Goal: Information Seeking & Learning: Learn about a topic

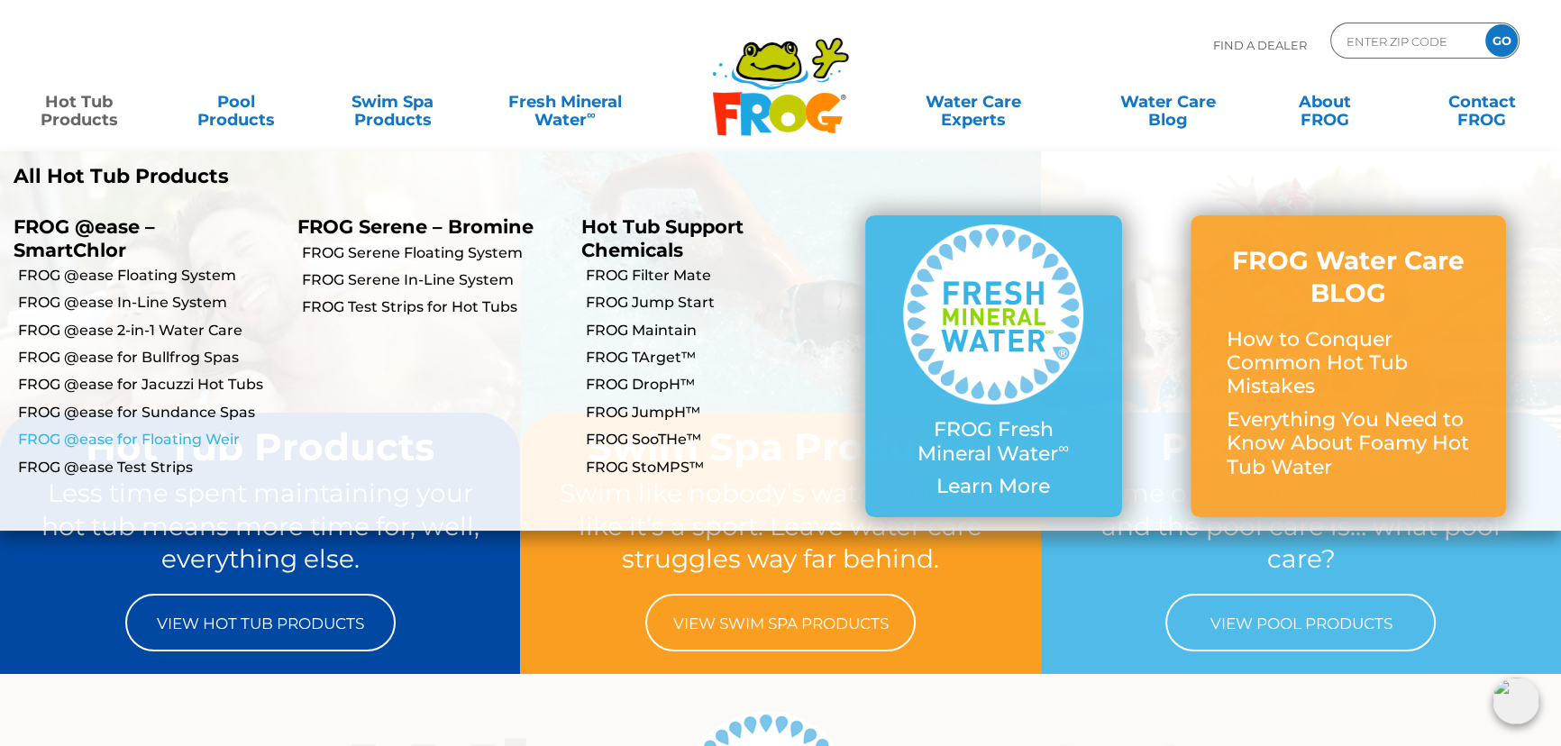
click at [160, 442] on link "FROG @ease for Floating Weir" at bounding box center [151, 440] width 266 height 20
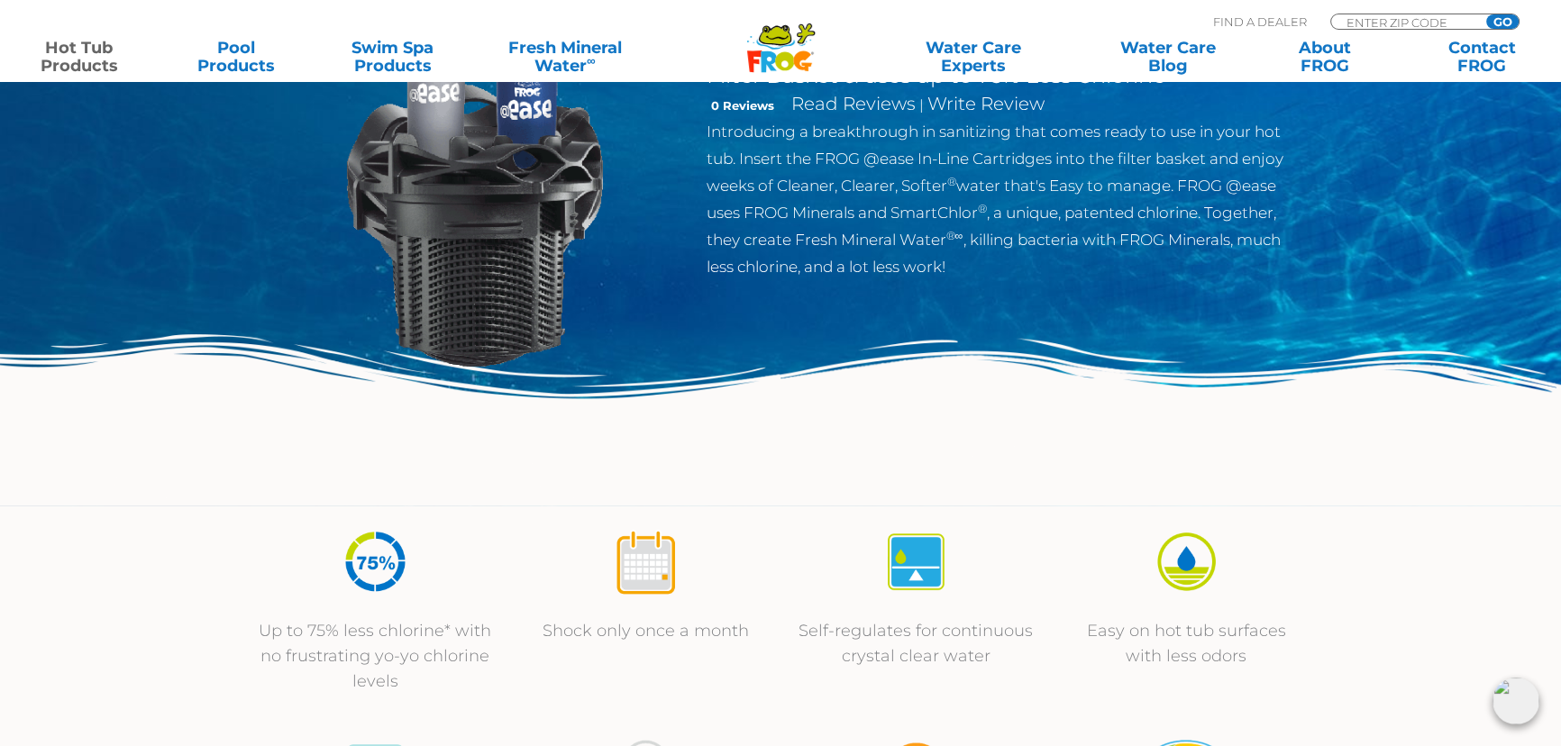
scroll to position [409, 0]
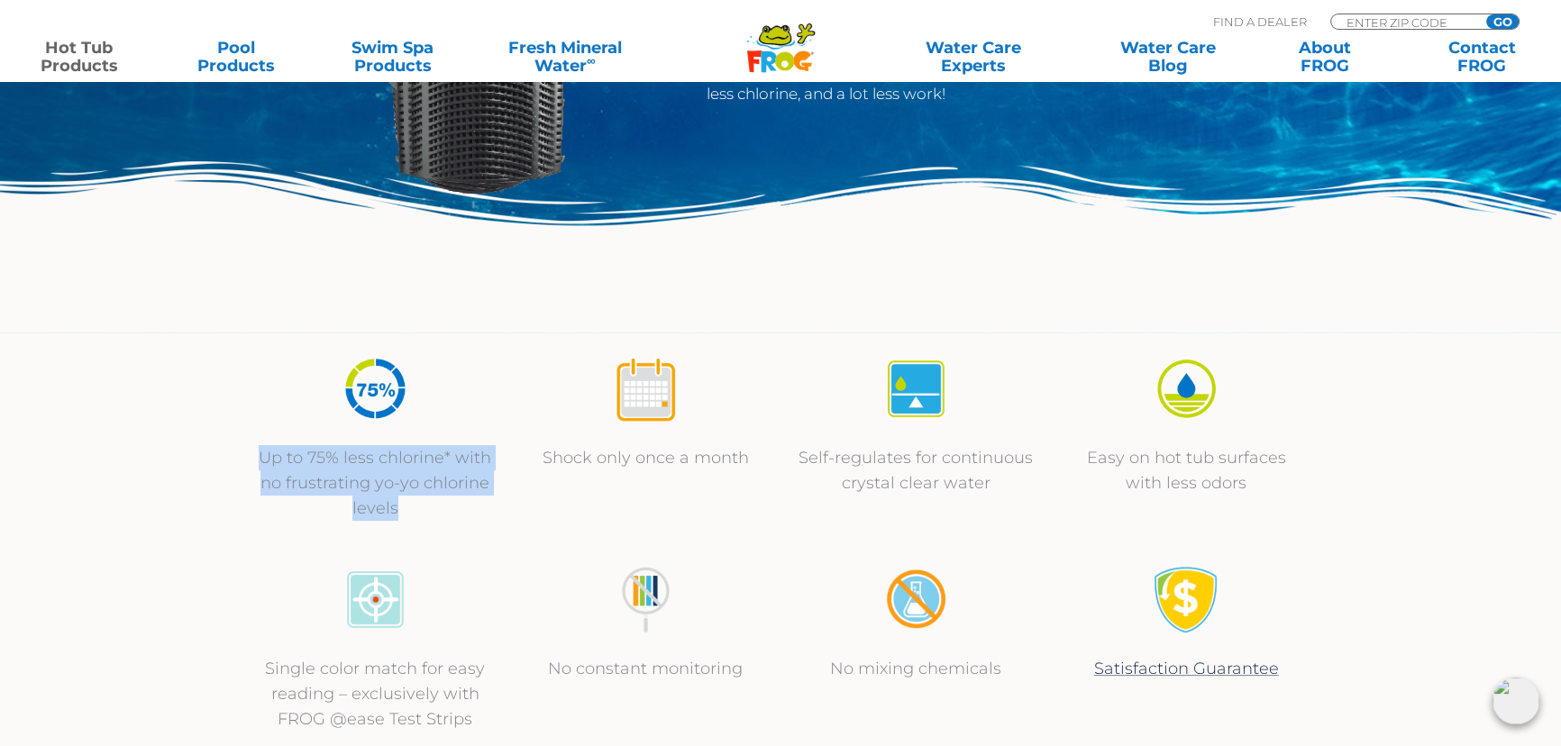
drag, startPoint x: 432, startPoint y: 508, endPoint x: 257, endPoint y: 462, distance: 180.8
click at [258, 462] on p "Up to 75% less chlorine* with no frustrating yo-yo chlorine levels" at bounding box center [375, 483] width 234 height 76
copy p "Up to 75% less chlorine* with no frustrating yo-yo chlorine levels"
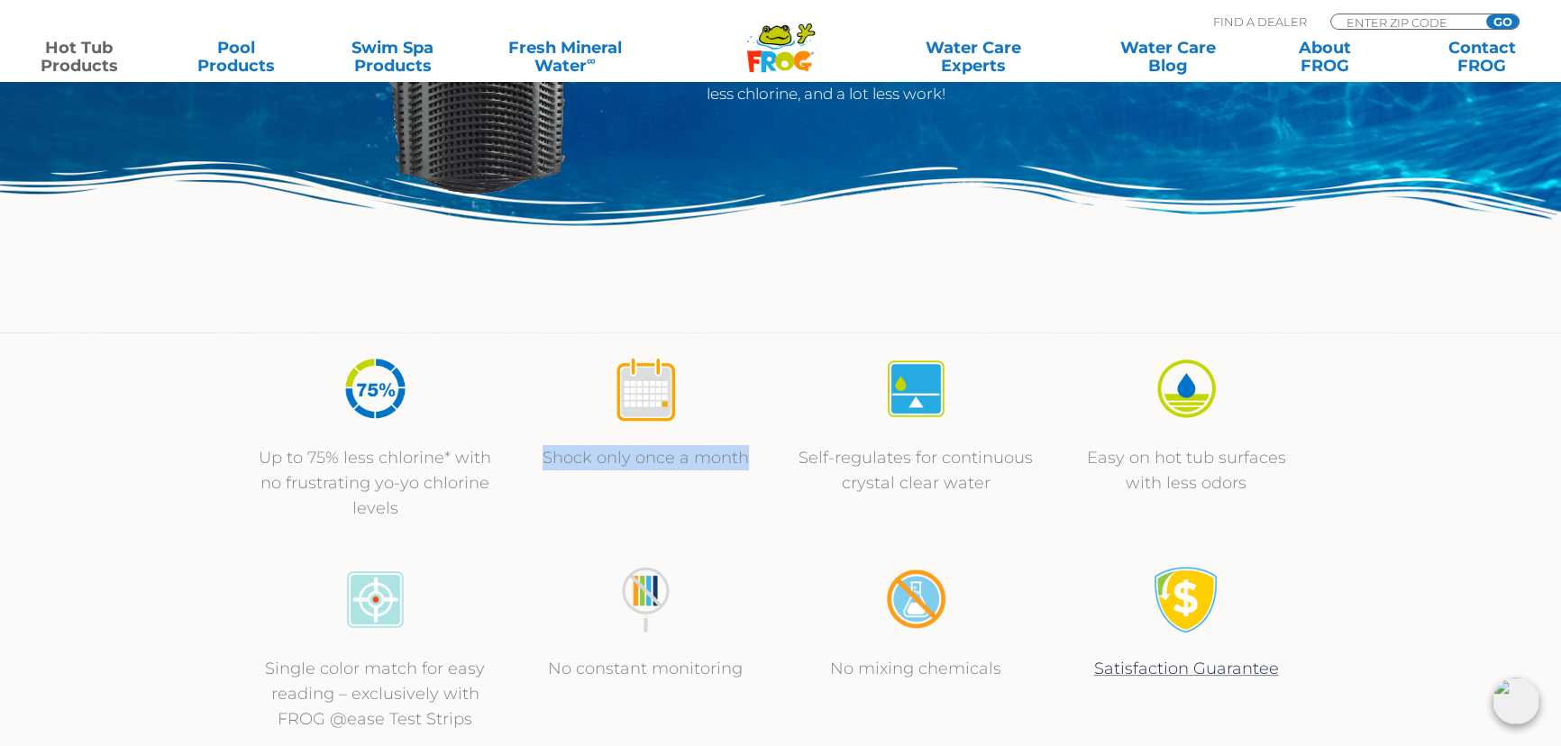
drag, startPoint x: 751, startPoint y: 459, endPoint x: 541, endPoint y: 459, distance: 210.1
click at [541, 459] on p "Shock only once a month" at bounding box center [645, 457] width 234 height 25
copy p "Shock only once a month"
click at [649, 451] on p "Shock only once a month" at bounding box center [645, 457] width 234 height 25
drag, startPoint x: 544, startPoint y: 454, endPoint x: 755, endPoint y: 452, distance: 211.0
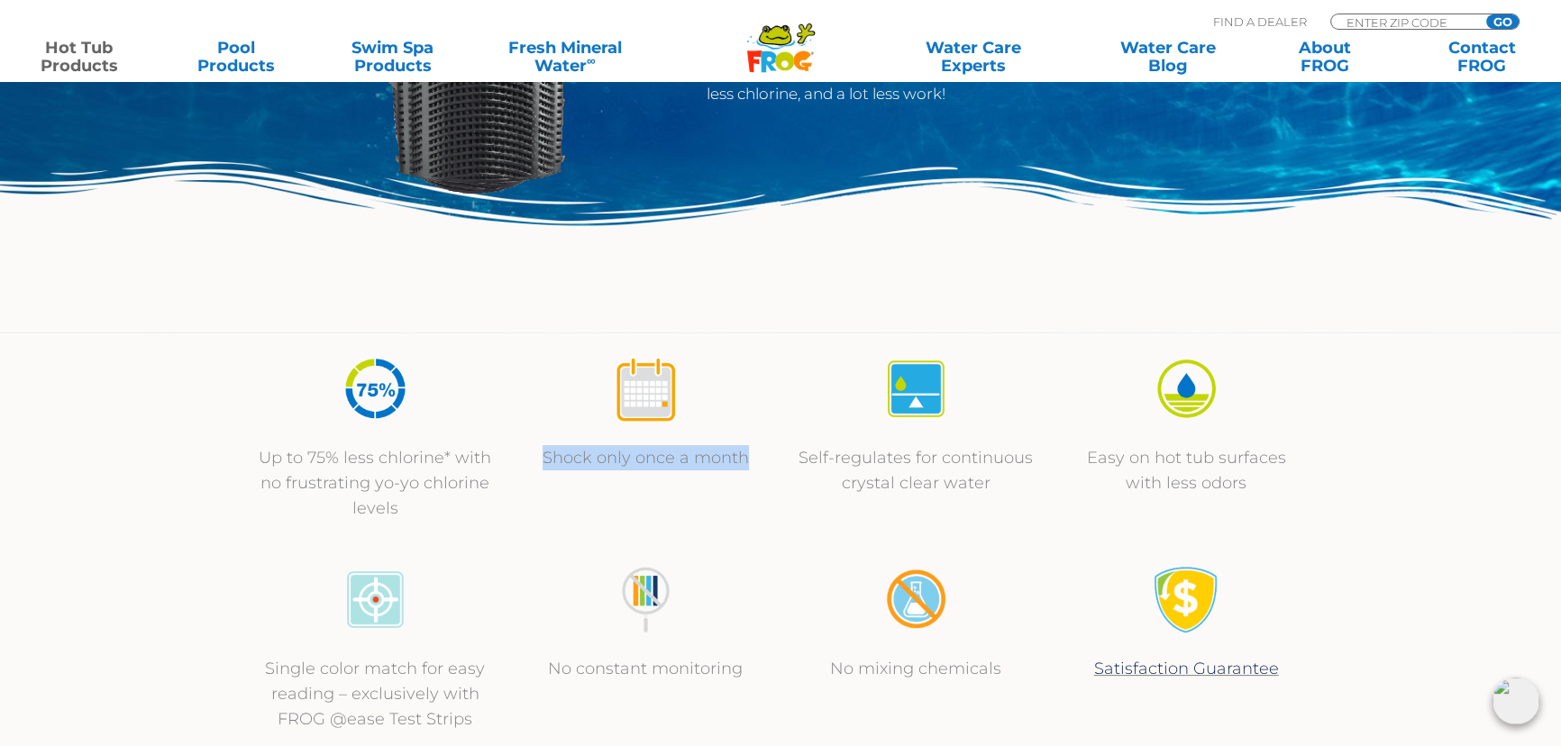
click at [755, 452] on p "Shock only once a month" at bounding box center [645, 457] width 234 height 25
click at [873, 445] on p "Self-regulates for continuous crystal clear water" at bounding box center [916, 470] width 234 height 50
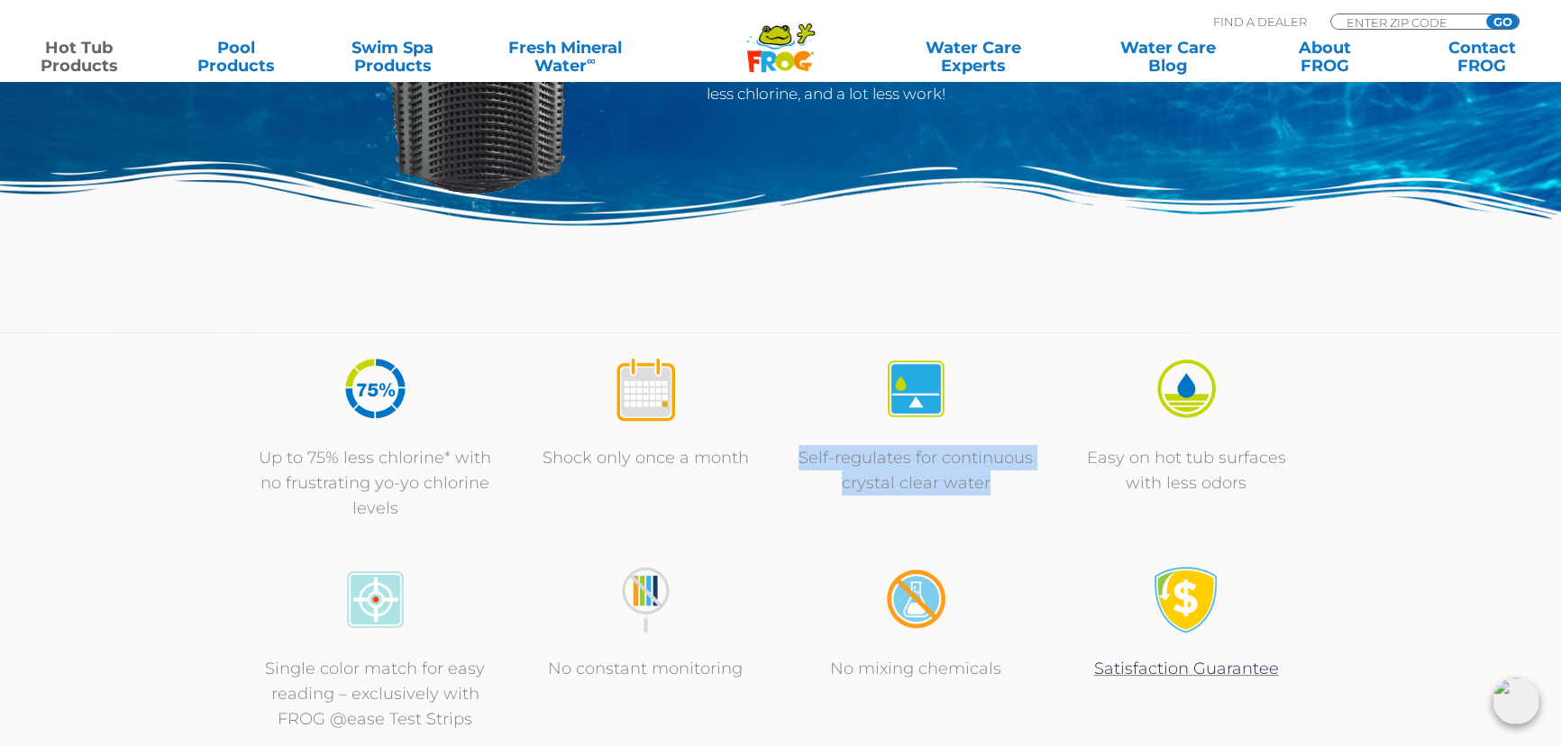
drag, startPoint x: 1018, startPoint y: 490, endPoint x: 801, endPoint y: 459, distance: 219.4
click at [801, 459] on p "Self-regulates for continuous crystal clear water" at bounding box center [916, 470] width 234 height 50
copy p "Self-regulates for continuous crystal clear water"
click at [1145, 454] on p "Easy on hot tub surfaces with less odors" at bounding box center [1186, 470] width 234 height 50
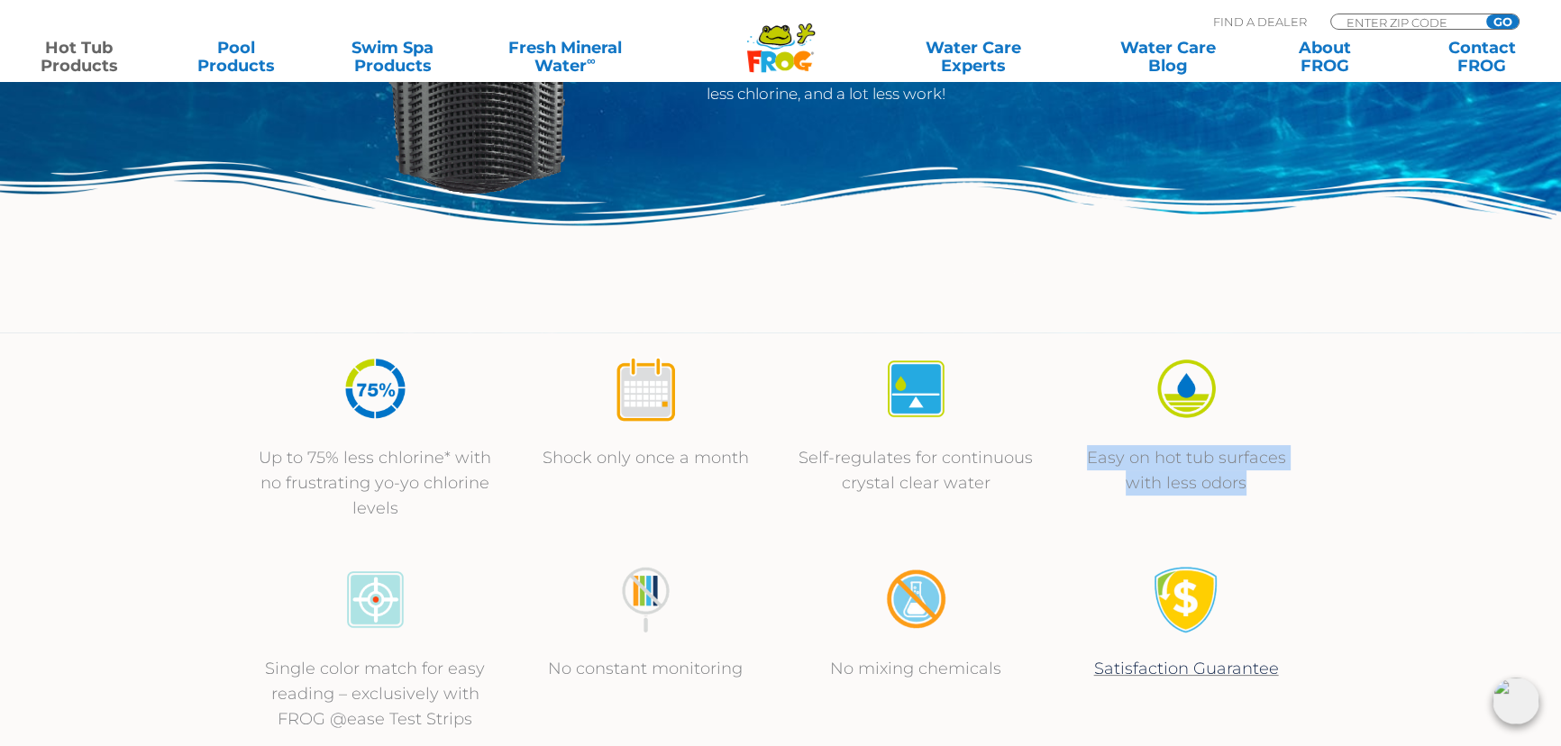
drag, startPoint x: 1270, startPoint y: 491, endPoint x: 1090, endPoint y: 458, distance: 183.4
click at [1090, 458] on p "Easy on hot tub surfaces with less odors" at bounding box center [1186, 470] width 234 height 50
copy p "Easy on hot tub surfaces with less odors"
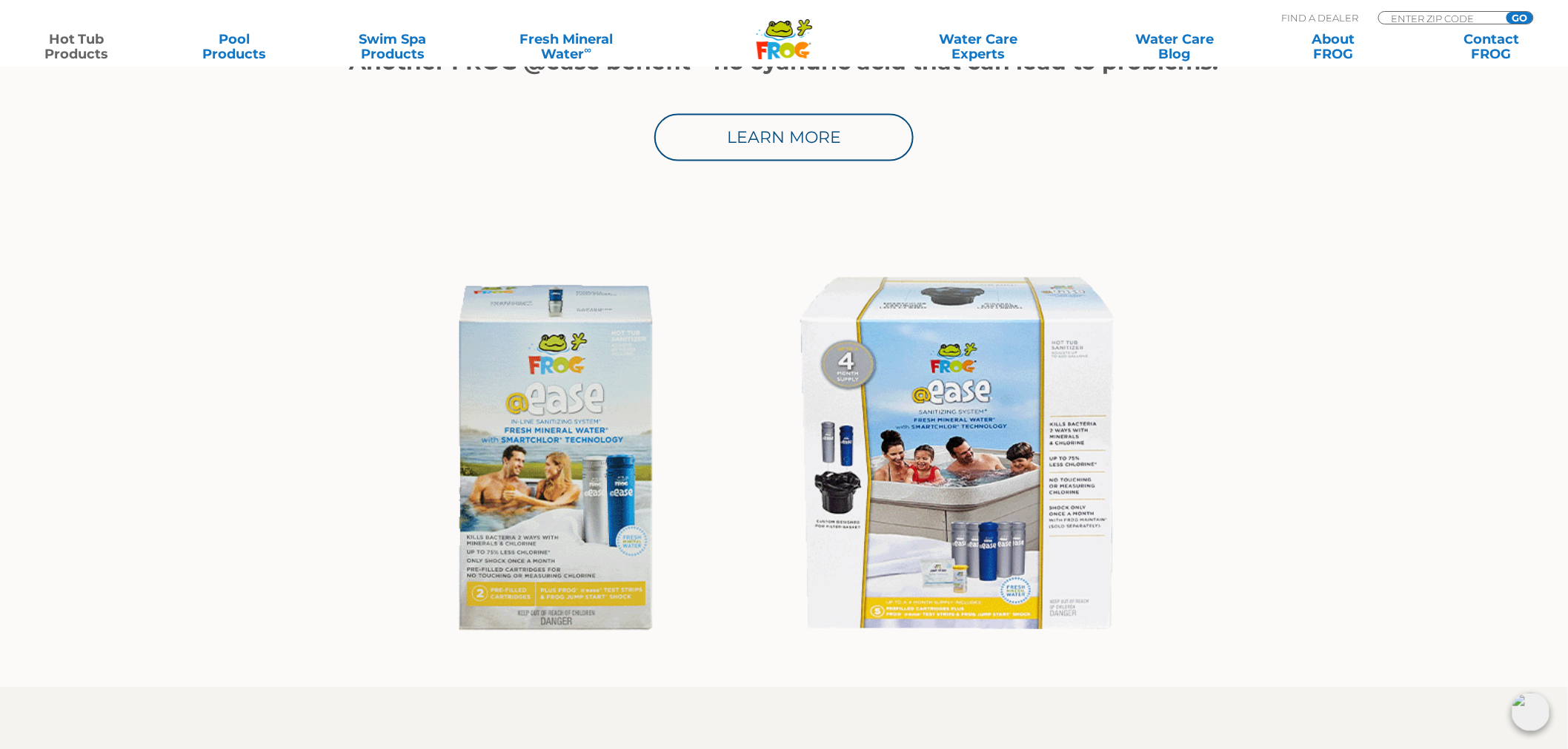
scroll to position [987, 0]
